Goal: Task Accomplishment & Management: Use online tool/utility

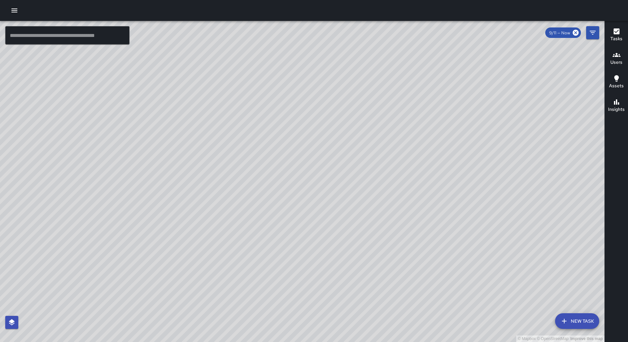
click at [16, 9] on icon "button" at bounding box center [14, 11] width 8 height 8
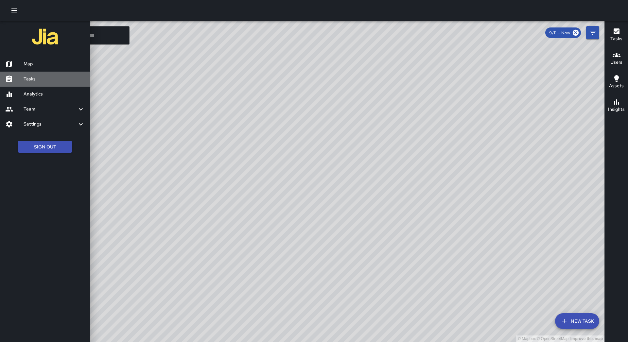
click at [33, 74] on div "Tasks" at bounding box center [45, 79] width 90 height 15
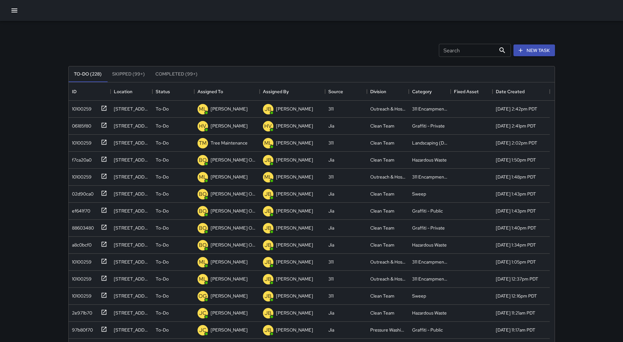
scroll to position [272, 481]
click at [227, 87] on button "Sort" at bounding box center [227, 91] width 9 height 9
click at [75, 109] on div "10100259" at bounding box center [80, 107] width 22 height 9
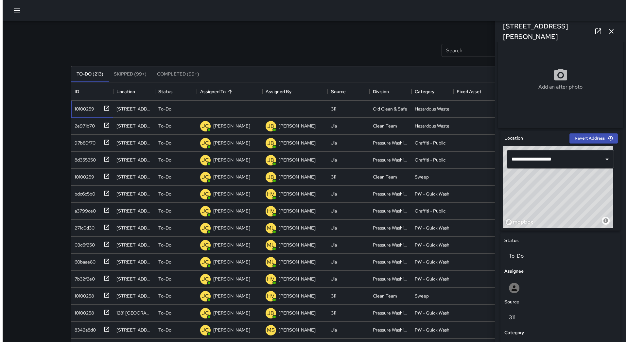
scroll to position [115, 0]
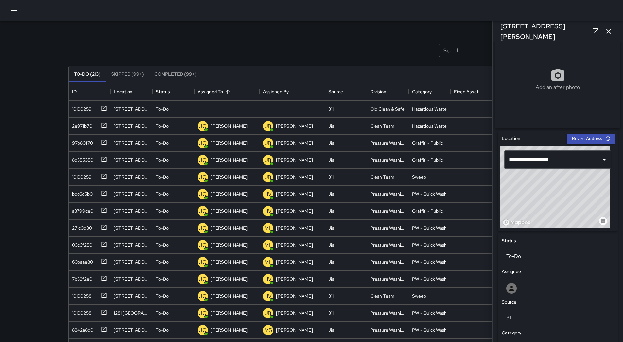
click at [16, 11] on icon "button" at bounding box center [14, 11] width 8 height 8
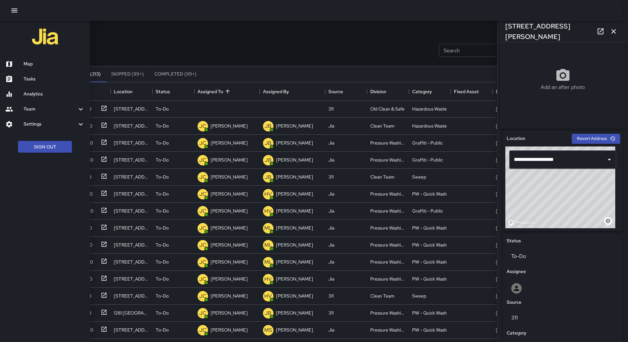
click at [31, 68] on div "Map" at bounding box center [45, 64] width 90 height 15
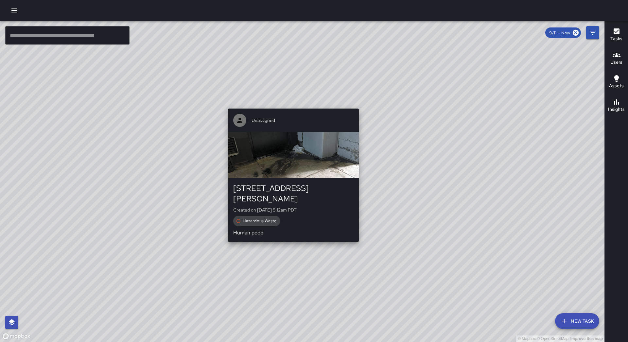
click at [291, 105] on div "© Mapbox © OpenStreetMap Improve this map Unassigned [STREET_ADDRESS][PERSON_NA…" at bounding box center [302, 181] width 605 height 321
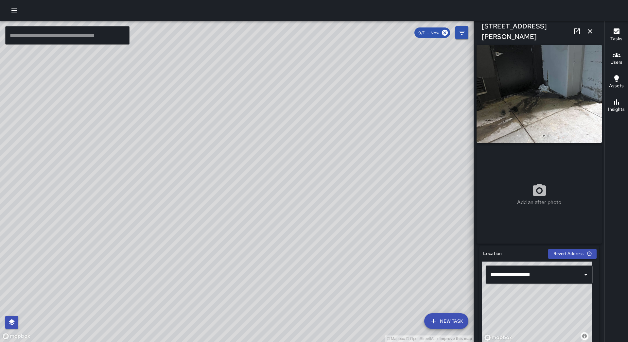
scroll to position [164, 0]
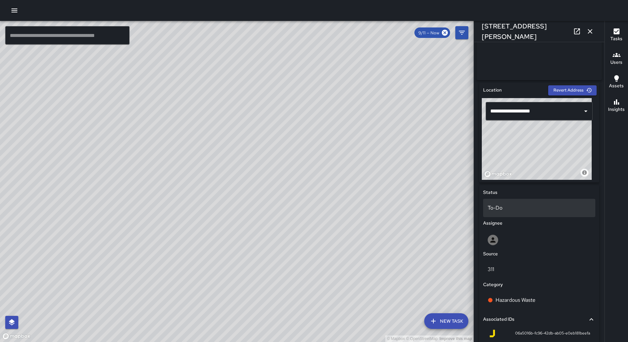
click at [521, 212] on p "To-Do" at bounding box center [539, 208] width 103 height 8
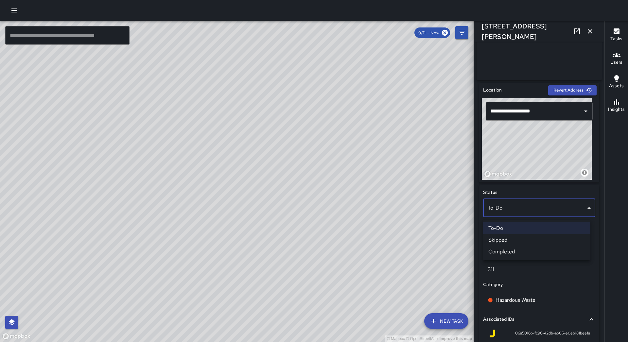
click at [502, 136] on div at bounding box center [314, 171] width 628 height 342
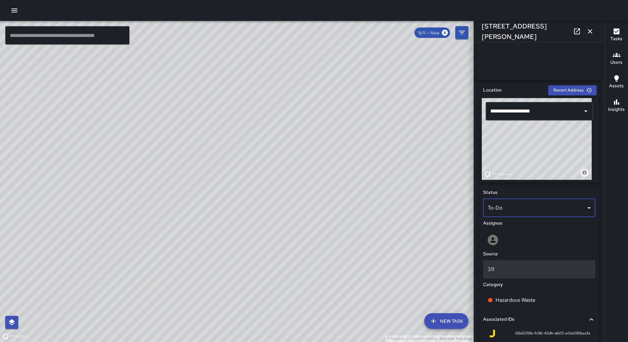
scroll to position [246, 0]
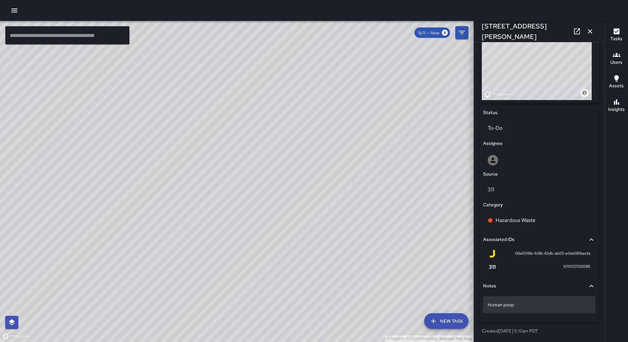
click at [526, 301] on div "Human poop" at bounding box center [539, 305] width 112 height 17
click at [522, 145] on div "Assignee" at bounding box center [539, 143] width 115 height 10
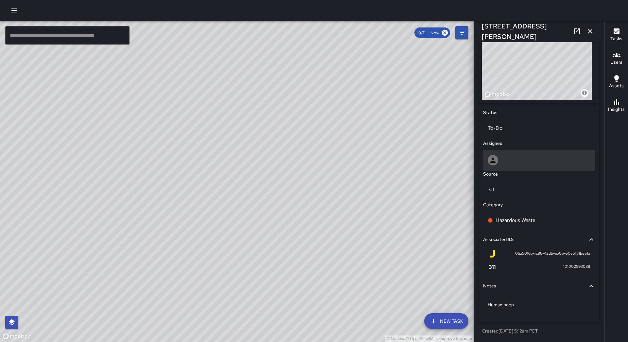
click at [523, 156] on div at bounding box center [539, 160] width 103 height 10
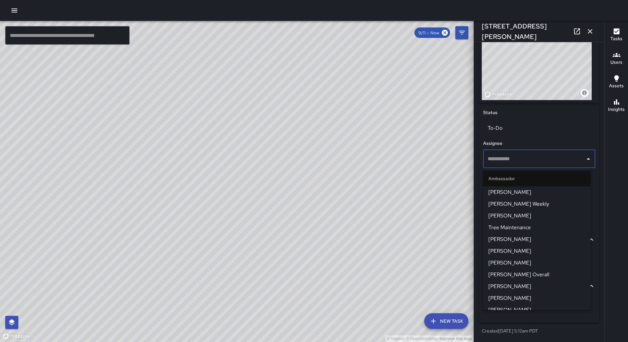
click at [524, 299] on span "[PERSON_NAME]" at bounding box center [537, 299] width 97 height 8
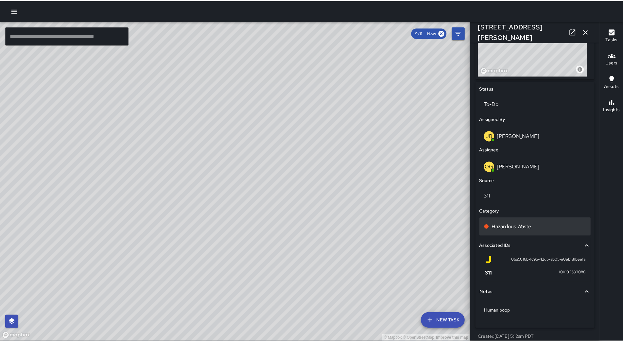
scroll to position [277, 0]
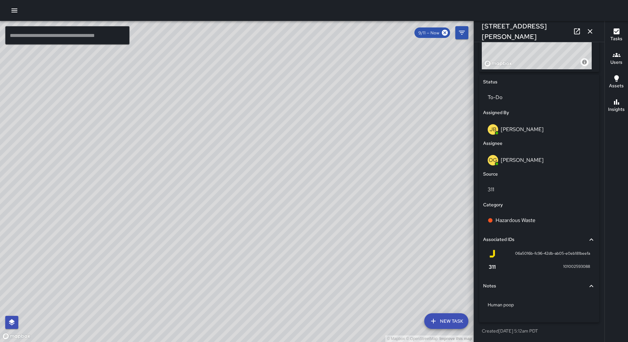
click at [591, 31] on icon "button" at bounding box center [590, 31] width 8 height 8
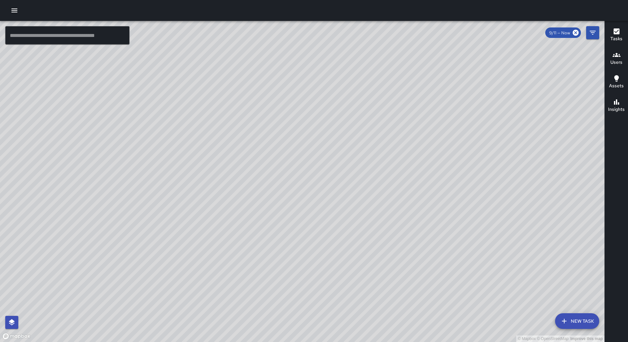
drag, startPoint x: 295, startPoint y: 244, endPoint x: 191, endPoint y: 174, distance: 125.2
click at [369, 178] on div "© Mapbox © OpenStreetMap Improve this map" at bounding box center [302, 181] width 605 height 321
drag, startPoint x: 184, startPoint y: 153, endPoint x: 290, endPoint y: 153, distance: 106.4
click at [297, 152] on div "© Mapbox © OpenStreetMap Improve this map" at bounding box center [302, 181] width 605 height 321
drag, startPoint x: 320, startPoint y: 273, endPoint x: 66, endPoint y: 104, distance: 304.9
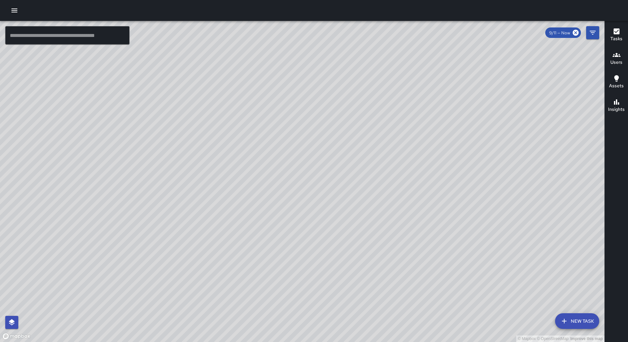
click at [66, 104] on div "© Mapbox © OpenStreetMap Improve this map" at bounding box center [302, 181] width 605 height 321
drag, startPoint x: 185, startPoint y: 285, endPoint x: 271, endPoint y: 208, distance: 114.7
click at [183, 341] on div "© Mapbox © OpenStreetMap Improve this map" at bounding box center [302, 181] width 605 height 321
drag, startPoint x: 143, startPoint y: 89, endPoint x: 262, endPoint y: 93, distance: 119.2
click at [262, 93] on div "© Mapbox © OpenStreetMap Improve this map" at bounding box center [302, 181] width 605 height 321
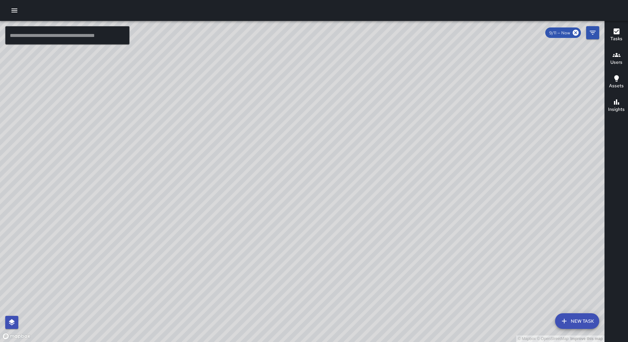
click at [11, 9] on icon "button" at bounding box center [14, 11] width 8 height 8
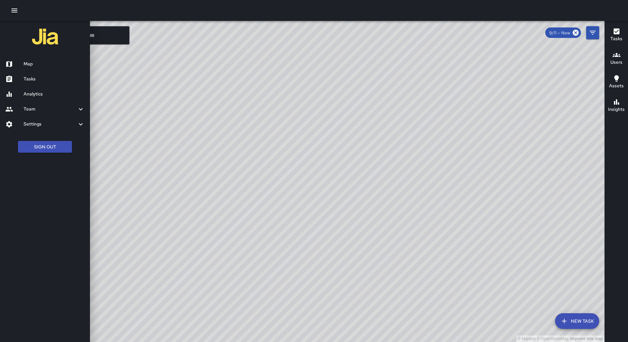
click at [43, 75] on div "Tasks" at bounding box center [45, 79] width 90 height 15
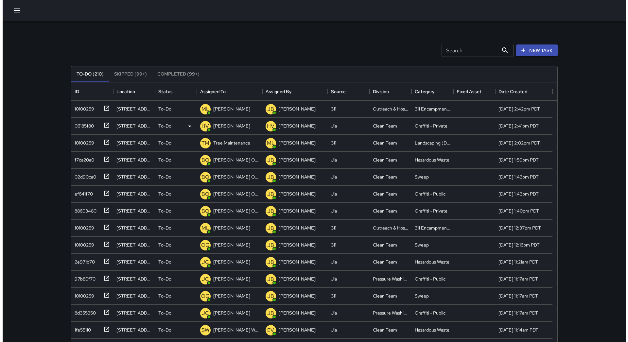
scroll to position [272, 481]
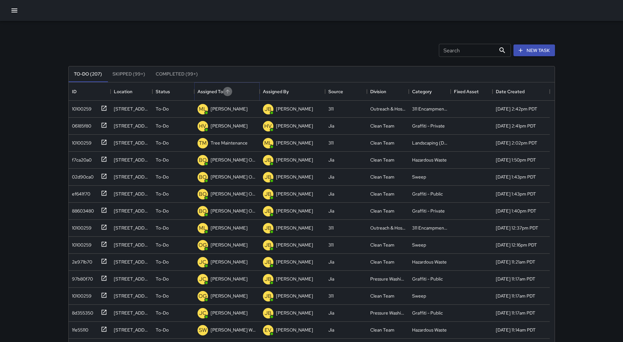
click at [225, 91] on icon "Sort" at bounding box center [228, 92] width 6 height 6
click at [13, 10] on icon "button" at bounding box center [14, 11] width 6 height 4
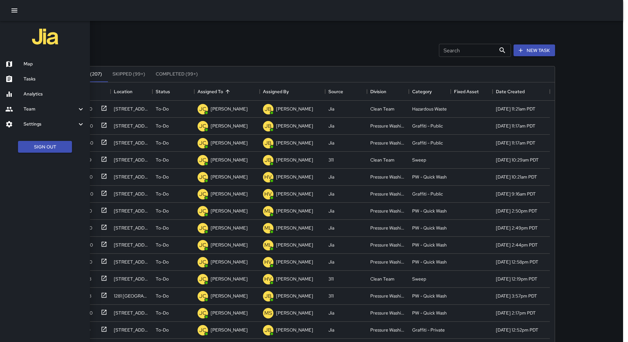
click at [37, 64] on h6 "Map" at bounding box center [54, 64] width 61 height 7
